Goal: Information Seeking & Learning: Learn about a topic

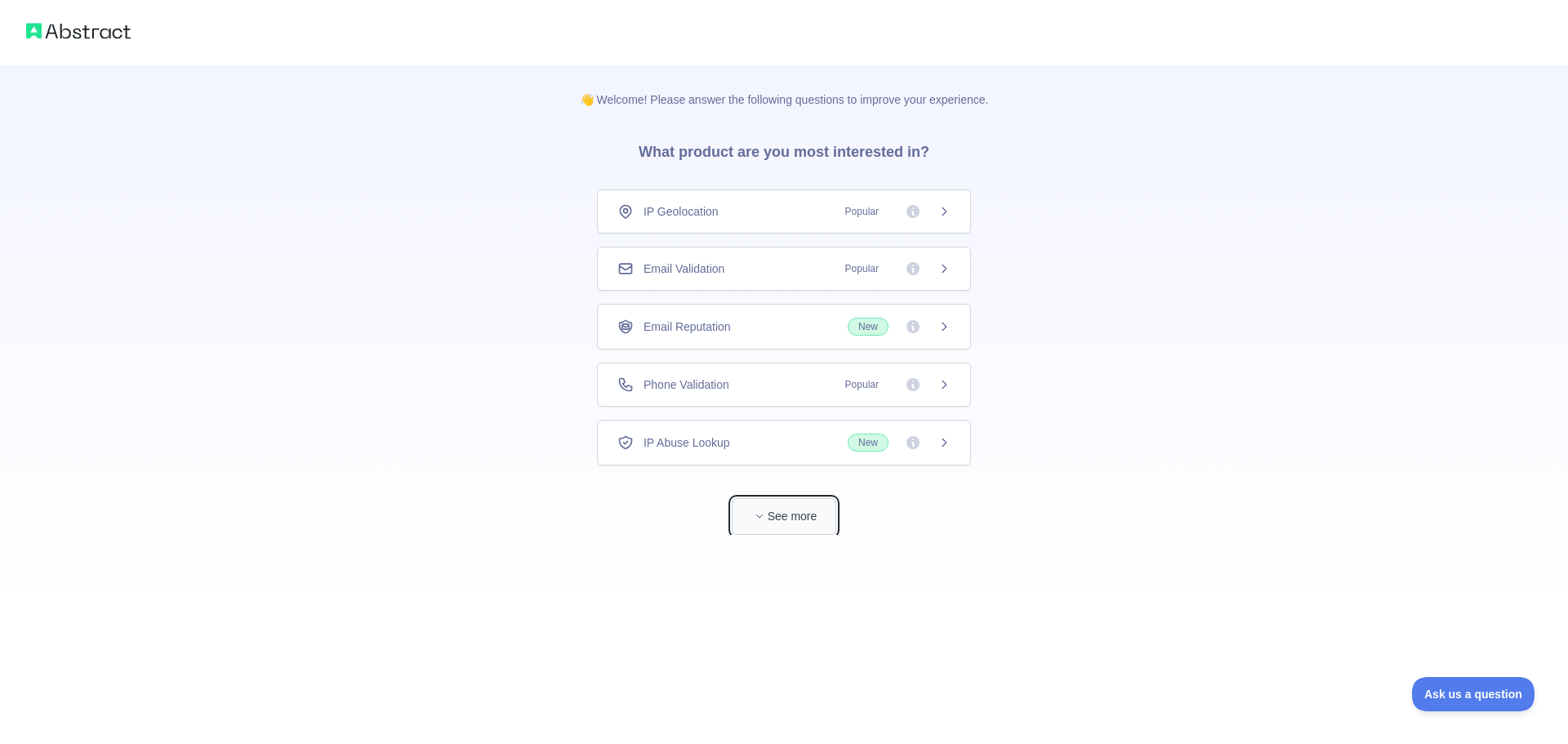
click at [799, 510] on button "See more" at bounding box center [784, 517] width 105 height 37
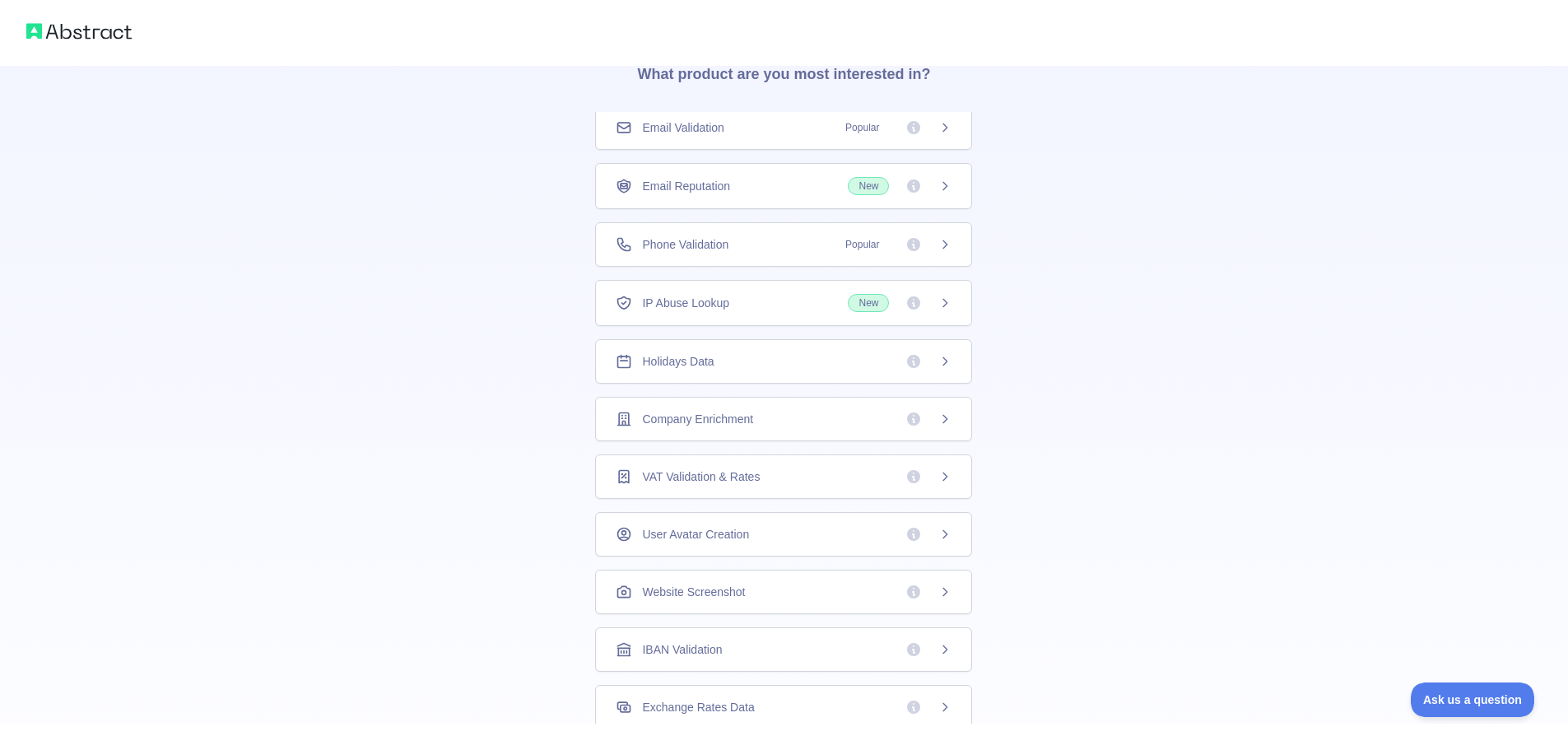
scroll to position [82, 0]
click at [923, 152] on div "IP Geolocation Popular Email Validation Popular Email Reputation New Phone Vali…" at bounding box center [784, 471] width 377 height 855
click at [943, 128] on icon at bounding box center [945, 123] width 4 height 8
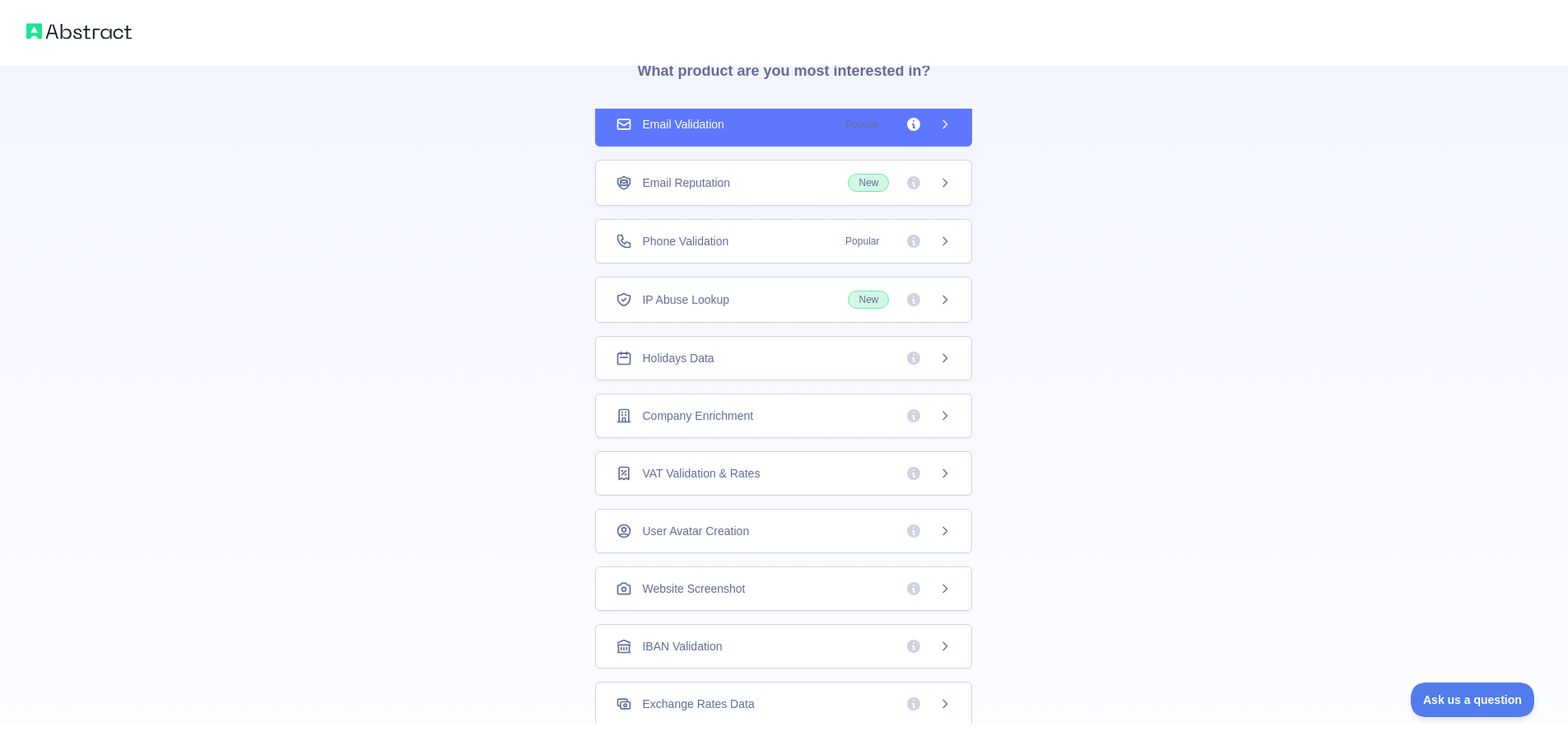
click at [909, 183] on icon at bounding box center [914, 183] width 13 height 13
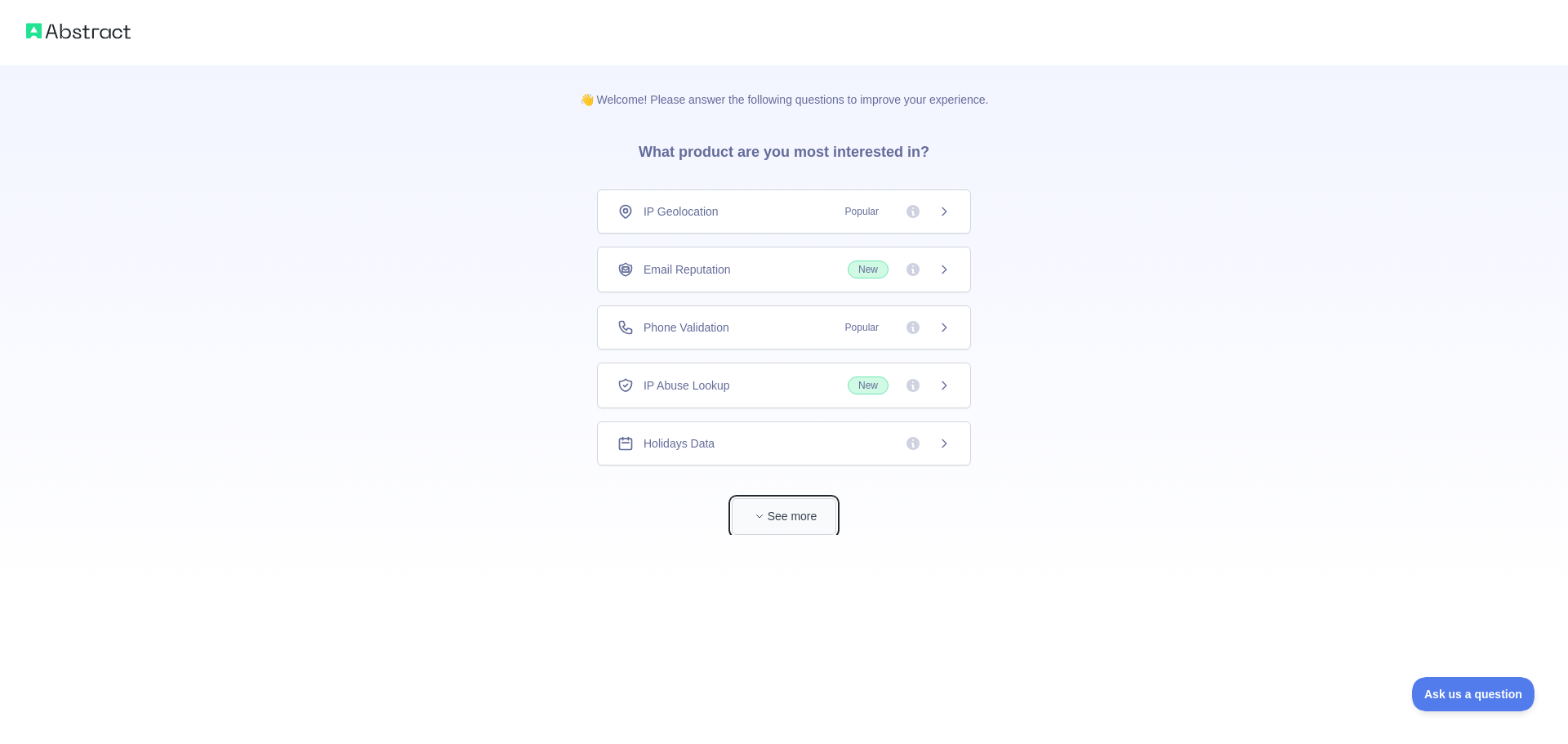
click at [811, 523] on button "See more" at bounding box center [784, 517] width 105 height 37
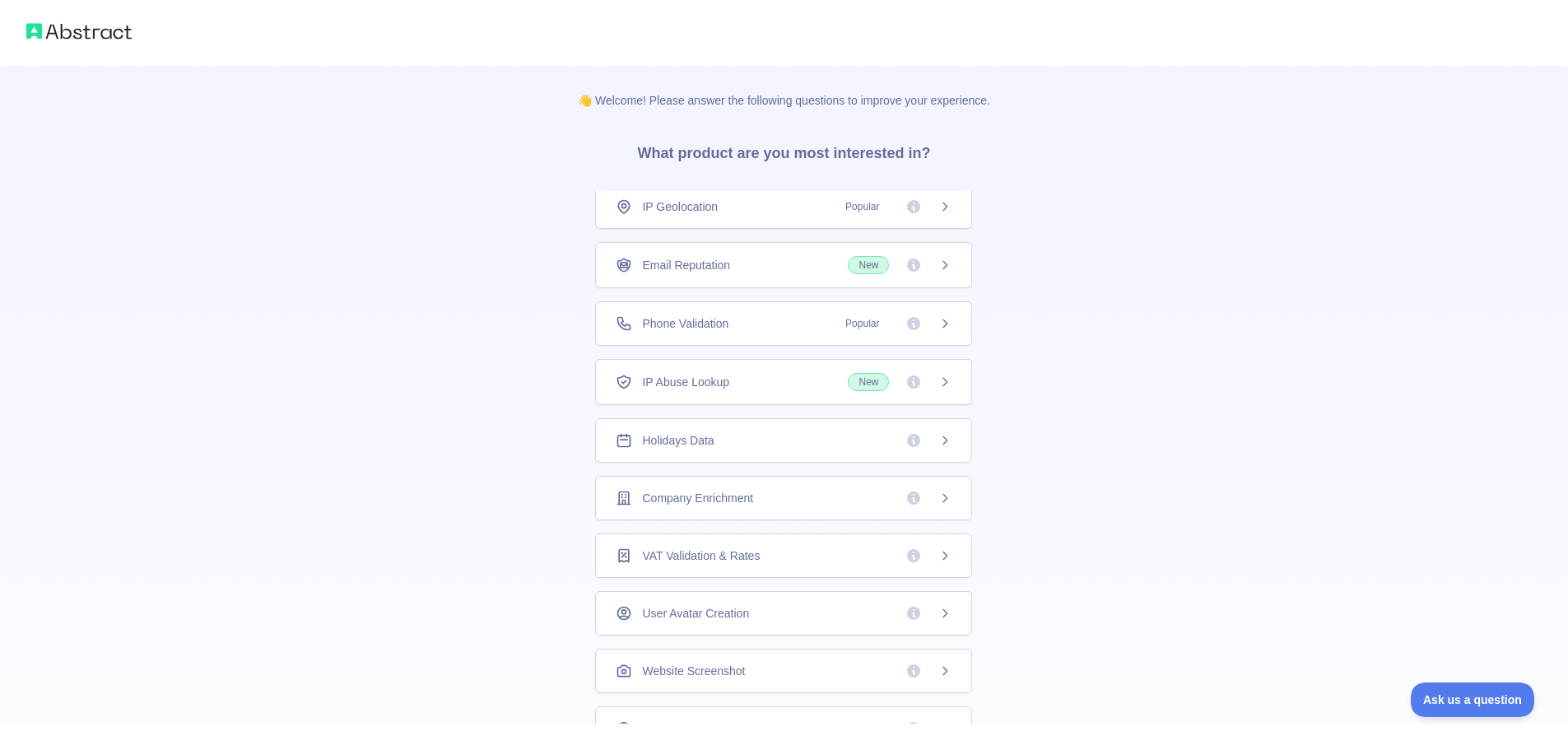
click at [907, 207] on icon at bounding box center [914, 207] width 13 height 13
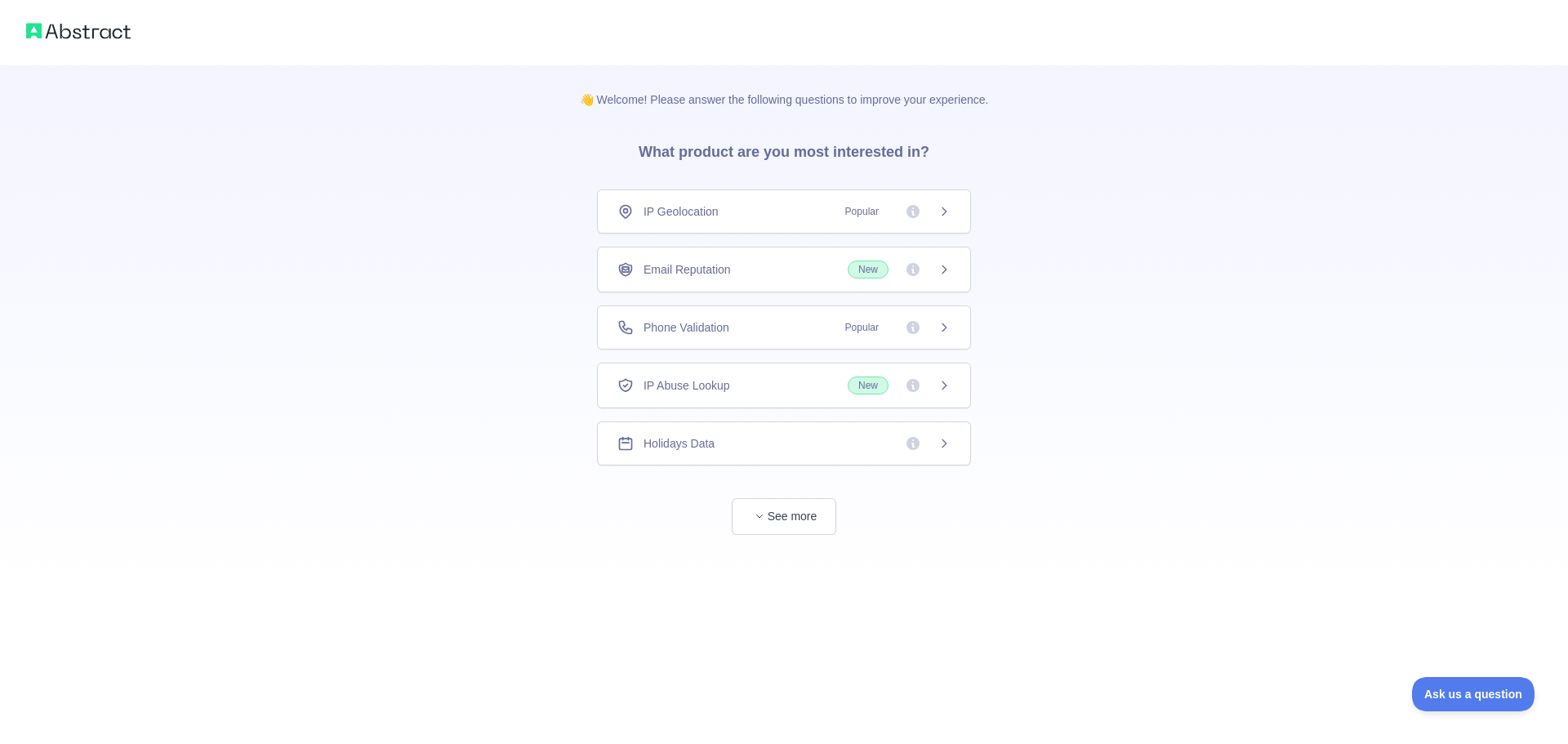
click at [931, 212] on span "Popular" at bounding box center [893, 211] width 115 height 17
click at [940, 199] on div "IP Geolocation Popular" at bounding box center [784, 211] width 374 height 44
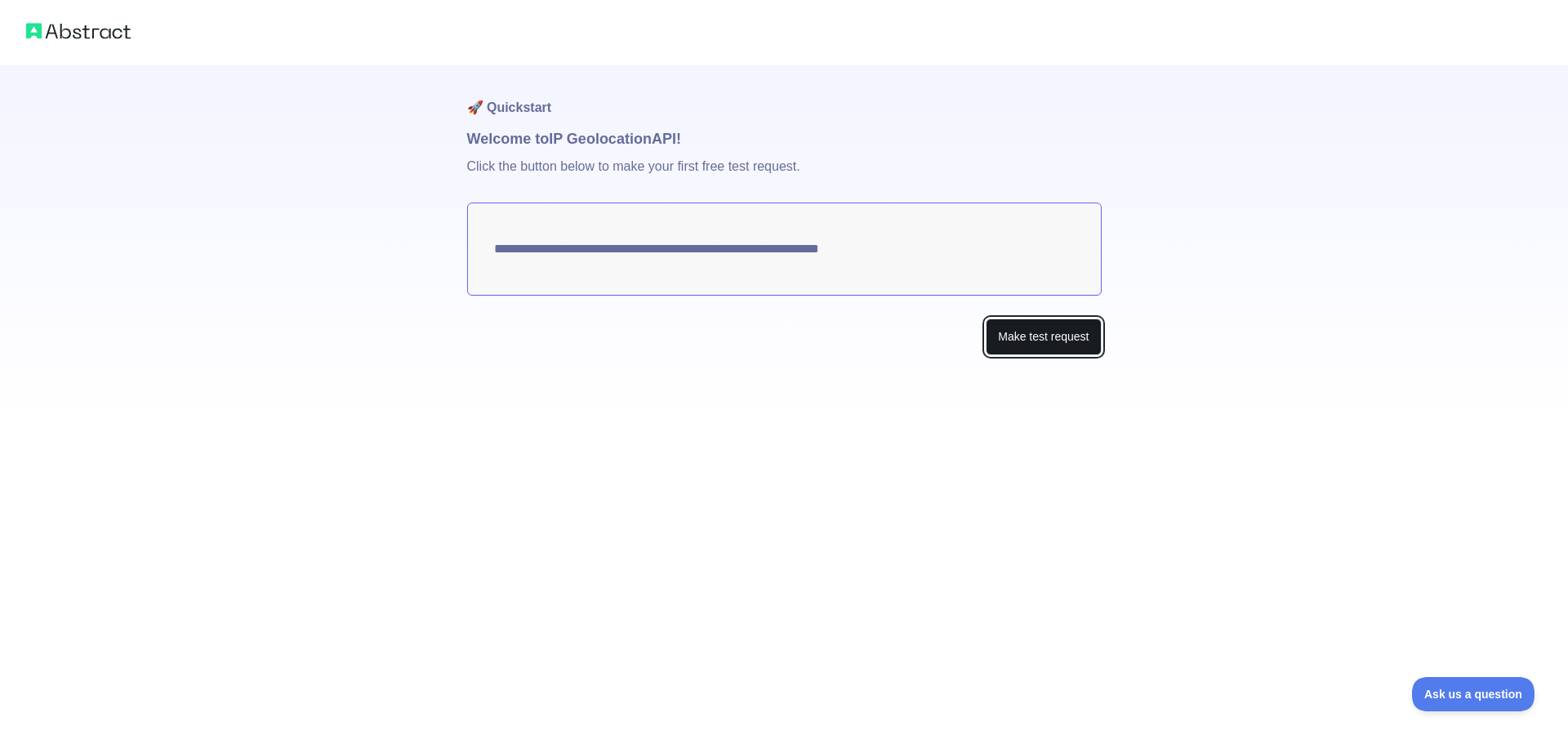
click at [1016, 341] on button "Make test request" at bounding box center [1043, 337] width 115 height 37
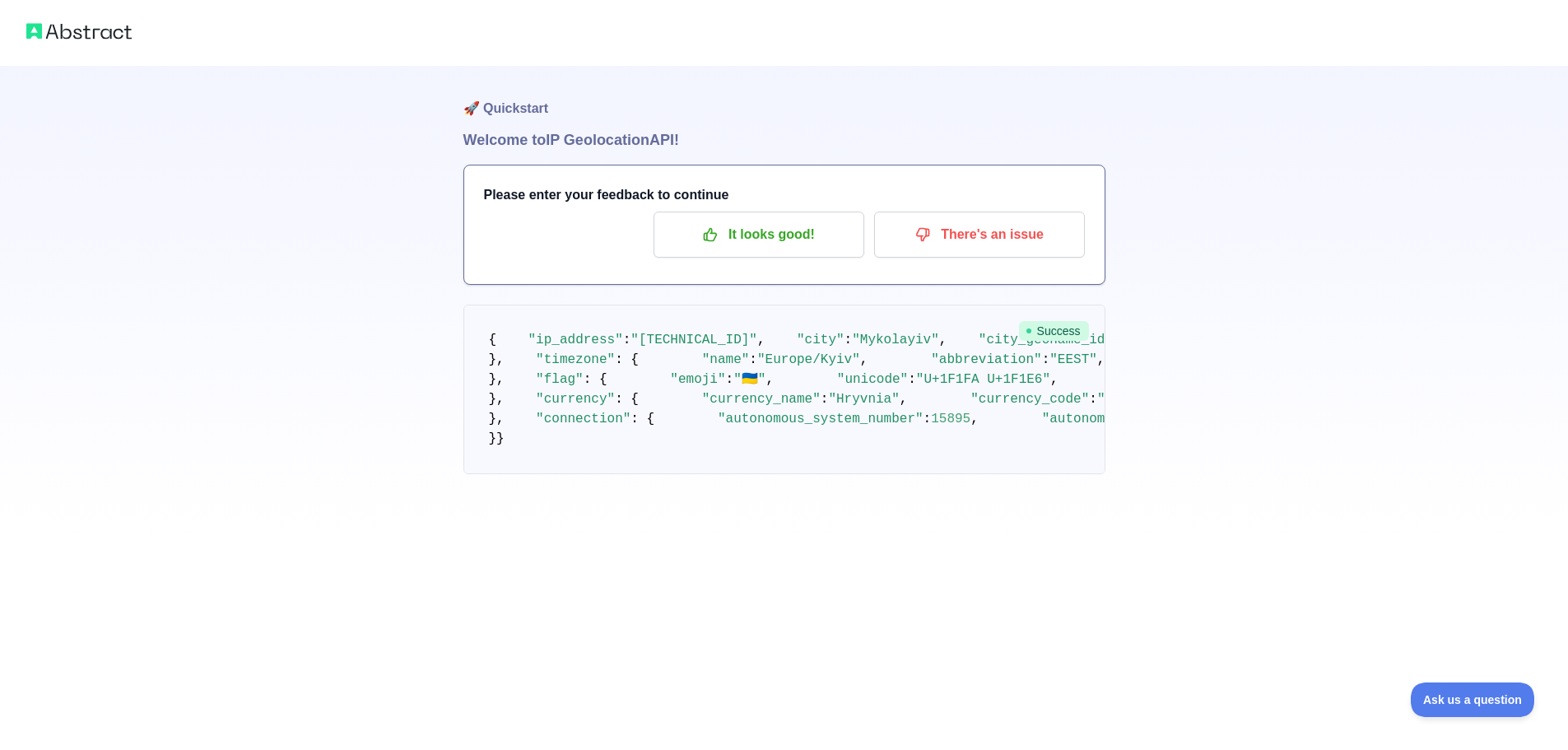
scroll to position [247, 0]
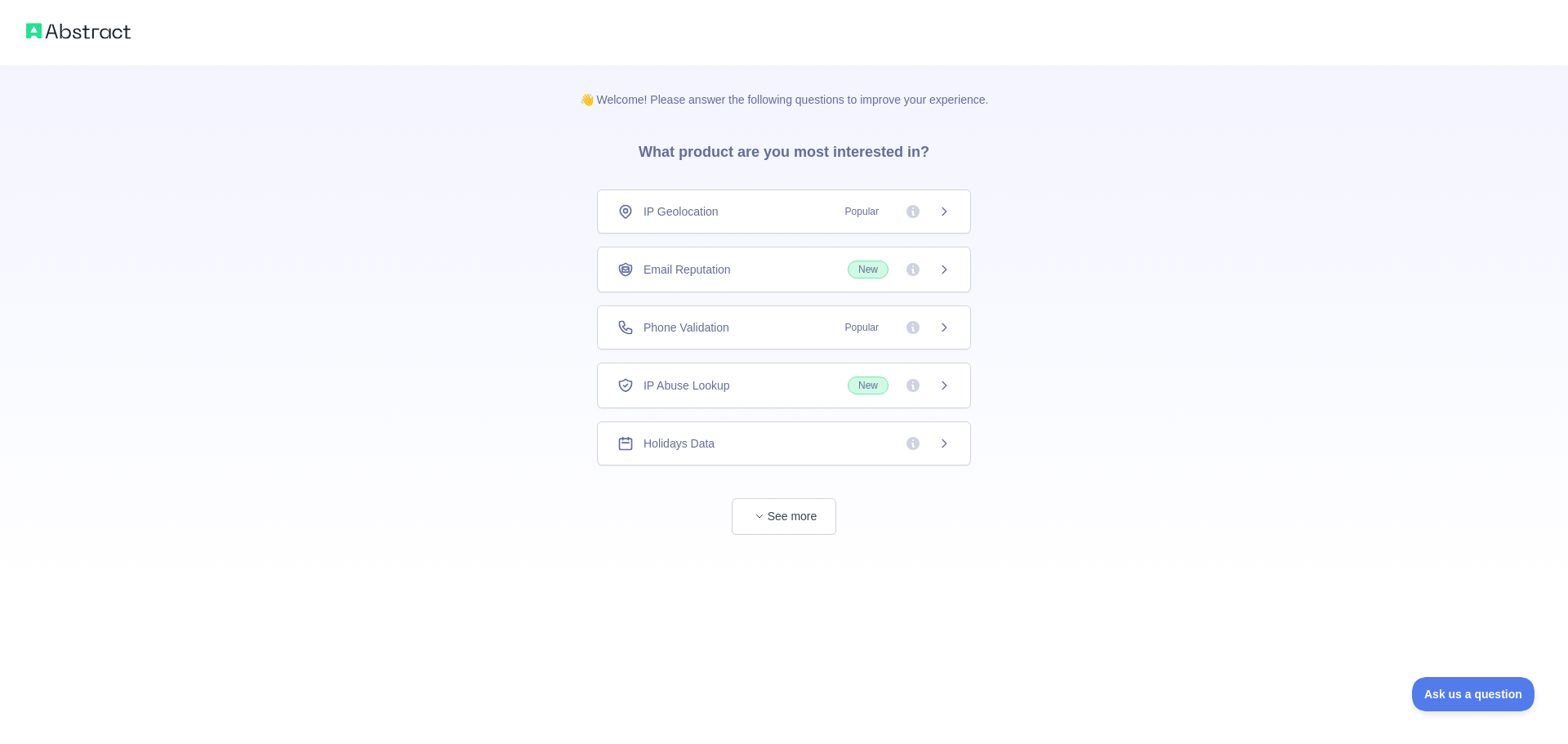
click at [870, 212] on span "Popular" at bounding box center [862, 211] width 53 height 17
